Goal: Information Seeking & Learning: Learn about a topic

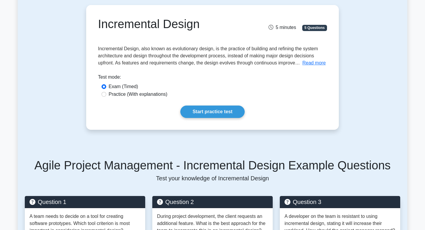
scroll to position [54, 0]
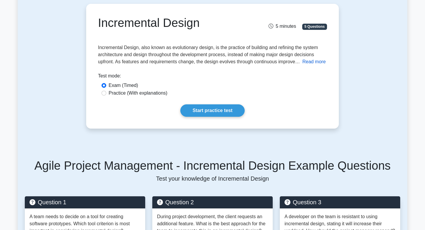
click at [317, 64] on button "Read more" at bounding box center [313, 61] width 23 height 7
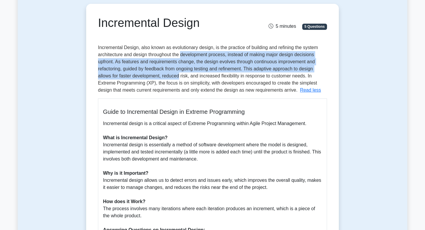
drag, startPoint x: 180, startPoint y: 57, endPoint x: 179, endPoint y: 78, distance: 20.7
click at [179, 78] on span "Incremental Design, also known as evolutionary design, is the practice of build…" at bounding box center [208, 69] width 220 height 48
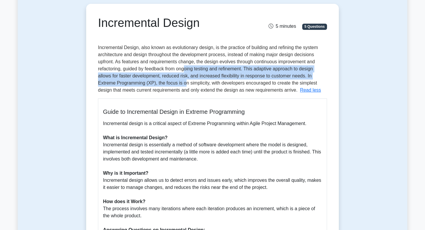
drag, startPoint x: 184, startPoint y: 70, endPoint x: 186, endPoint y: 79, distance: 9.2
click at [186, 79] on div "Incremental Design, also known as evolutionary design, is the practice of build…" at bounding box center [212, 179] width 229 height 270
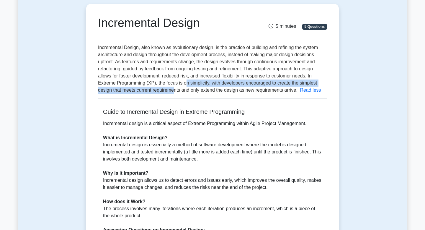
drag, startPoint x: 185, startPoint y: 79, endPoint x: 175, endPoint y: 89, distance: 13.6
click at [175, 89] on div "Incremental Design, also known as evolutionary design, is the practice of build…" at bounding box center [212, 179] width 229 height 270
click at [175, 89] on span "Incremental Design, also known as evolutionary design, is the practice of build…" at bounding box center [208, 69] width 220 height 48
